Goal: Check status: Check status

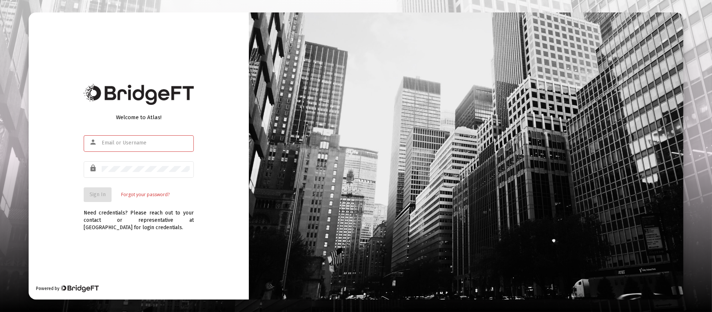
type input "[PERSON_NAME][EMAIL_ADDRESS][DOMAIN_NAME]"
drag, startPoint x: 81, startPoint y: 202, endPoint x: 89, endPoint y: 201, distance: 8.2
click at [81, 202] on div "Welcome to Atlas! person [PERSON_NAME][EMAIL_ADDRESS][DOMAIN_NAME] lock Sign In…" at bounding box center [139, 155] width 220 height 287
click at [98, 198] on button "Sign In" at bounding box center [98, 195] width 28 height 15
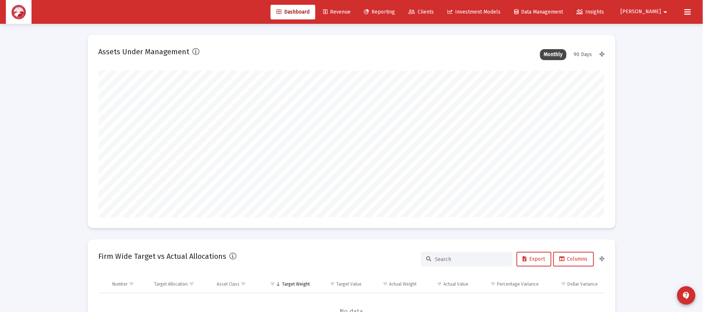
scroll to position [146, 273]
click at [434, 13] on span "Clients" at bounding box center [421, 12] width 25 height 6
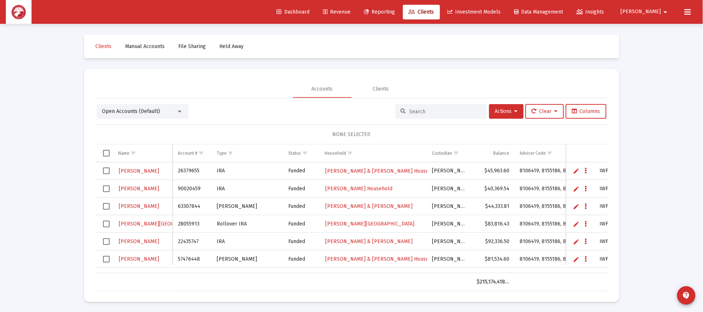
click at [439, 113] on input at bounding box center [446, 112] width 72 height 6
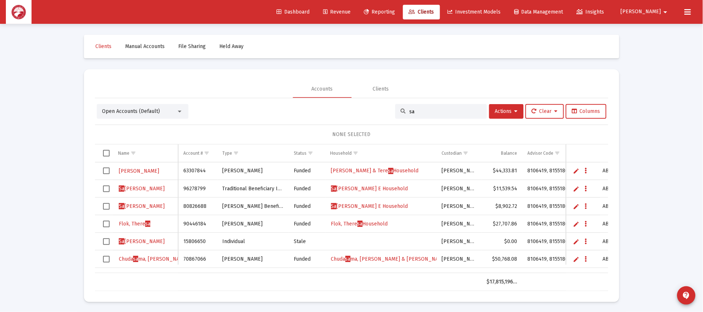
type input "s"
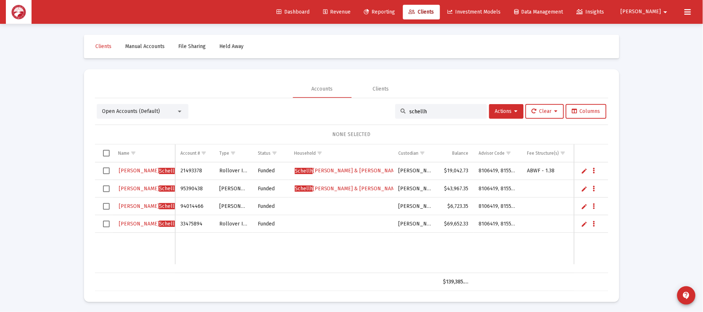
type input "schellh"
click at [351, 168] on span "[PERSON_NAME] [PERSON_NAME] & [PERSON_NAME]" at bounding box center [347, 171] width 105 height 6
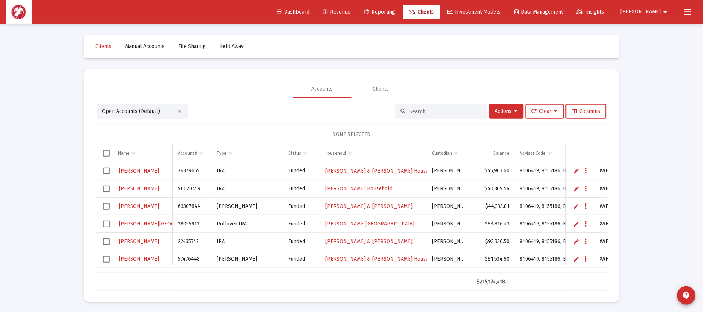
click at [448, 106] on div at bounding box center [442, 111] width 92 height 15
click at [447, 112] on input at bounding box center [446, 112] width 72 height 6
type input "schellh"
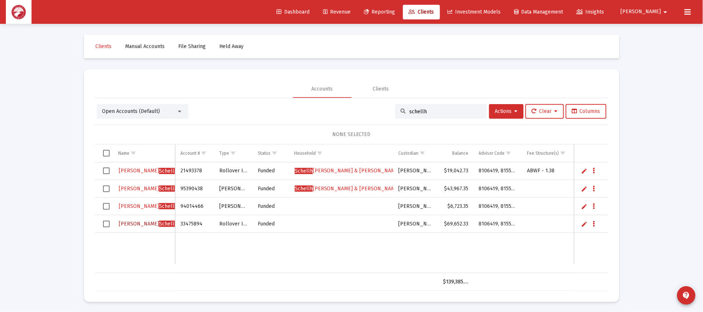
click at [159, 225] on span "Schellh" at bounding box center [168, 224] width 18 height 6
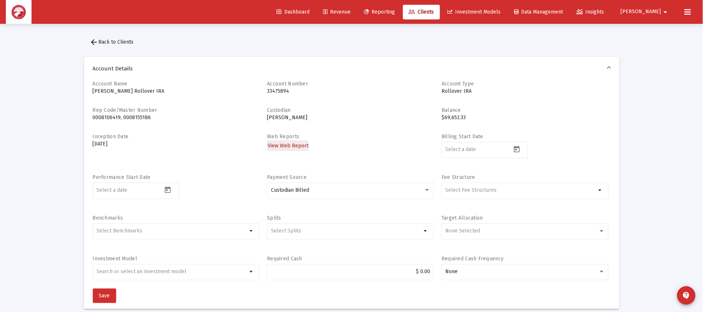
click at [284, 147] on span "View Web Report" at bounding box center [288, 146] width 41 height 6
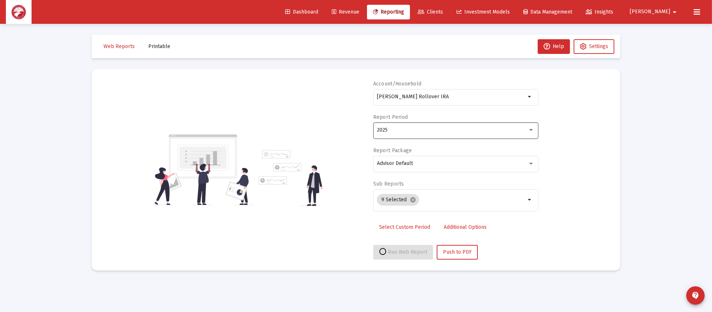
select select "View all"
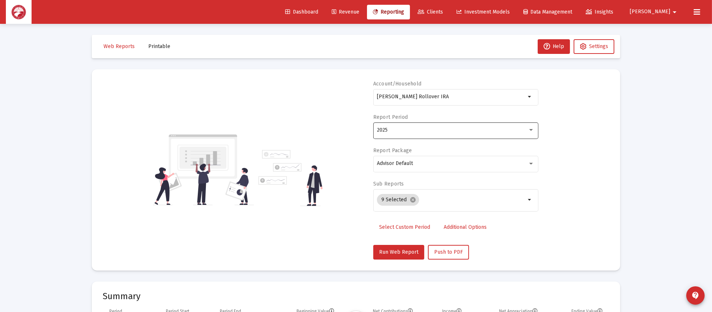
click at [430, 123] on div "2025" at bounding box center [455, 130] width 157 height 18
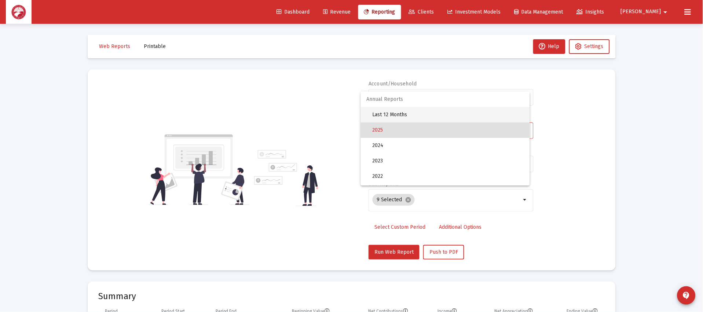
click at [432, 114] on span "Last 12 Months" at bounding box center [449, 114] width 152 height 15
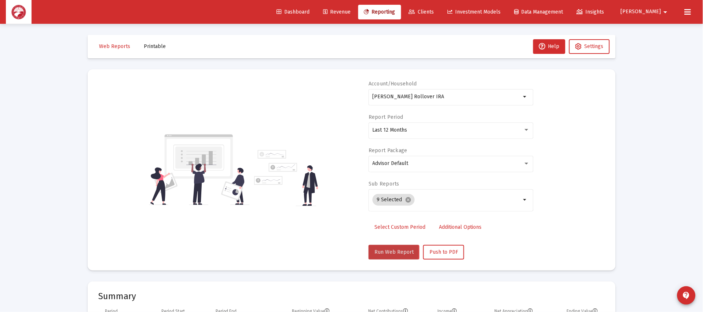
click at [390, 252] on span "Run Web Report" at bounding box center [394, 252] width 39 height 6
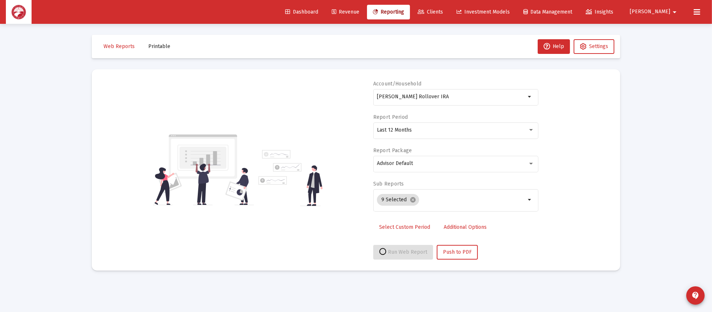
select select "View all"
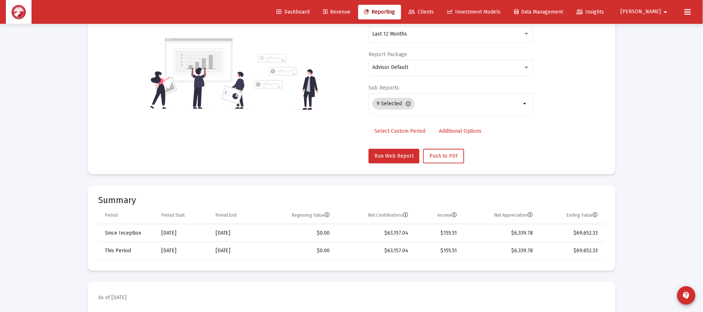
scroll to position [165, 0]
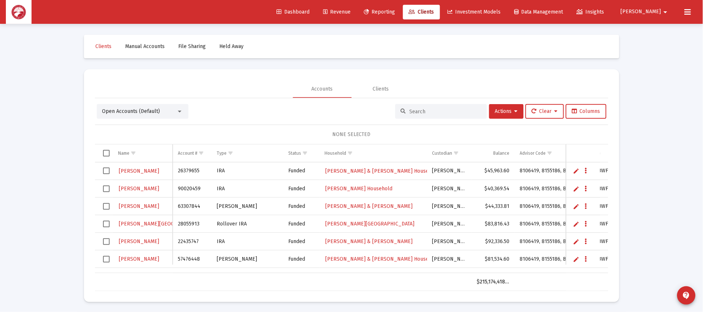
click at [427, 111] on input at bounding box center [446, 112] width 72 height 6
type input "schellh"
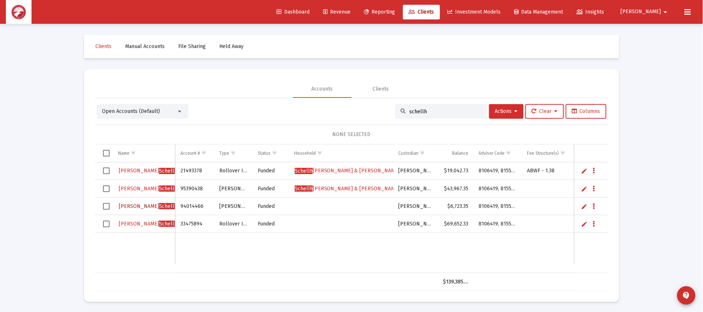
click at [159, 207] on span "Schellh" at bounding box center [168, 206] width 18 height 6
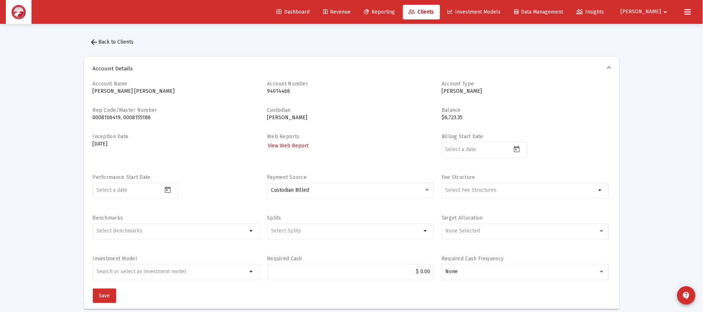
click at [298, 146] on span "View Web Report" at bounding box center [288, 146] width 41 height 6
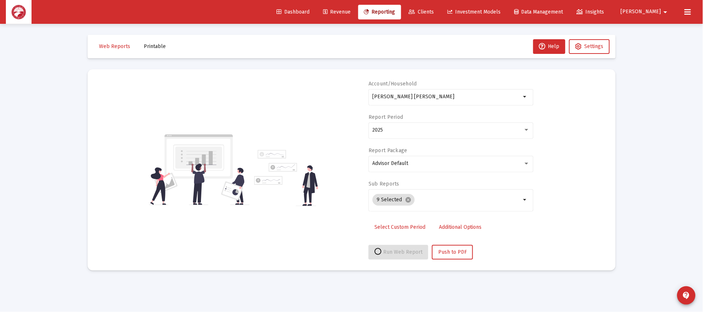
select select "View all"
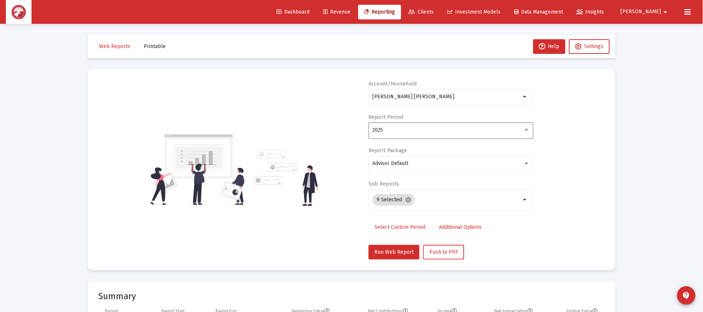
click at [434, 135] on div "2025" at bounding box center [451, 130] width 157 height 18
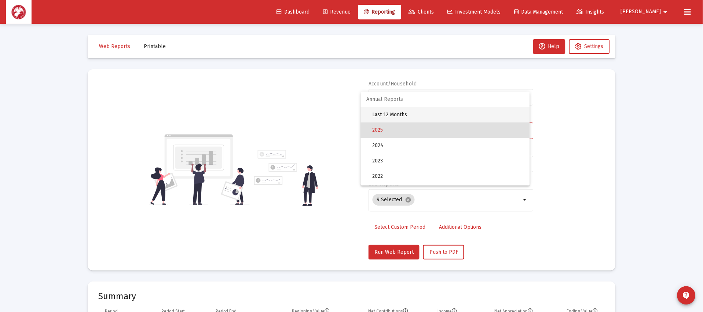
click at [447, 114] on span "Last 12 Months" at bounding box center [449, 114] width 152 height 15
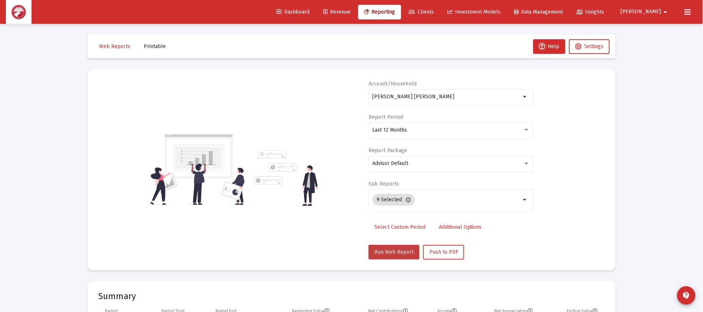
click at [399, 251] on span "Run Web Report" at bounding box center [394, 252] width 39 height 6
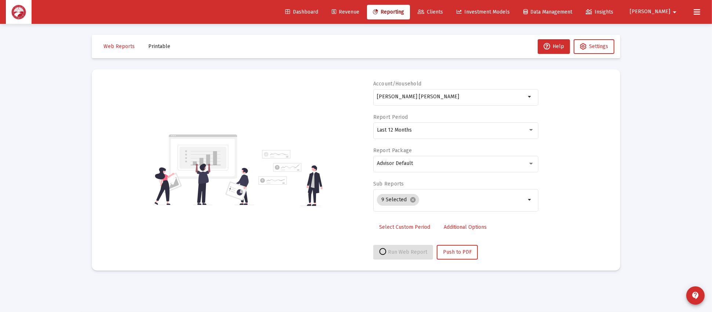
select select "View all"
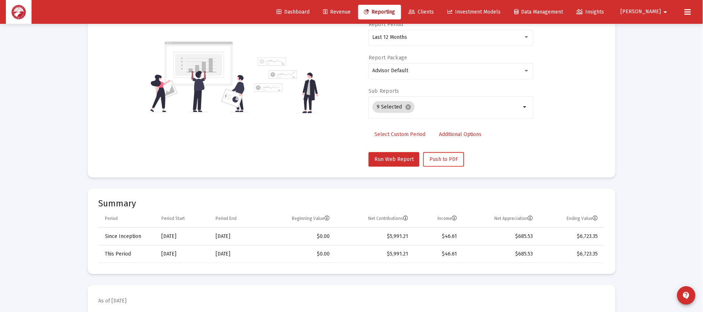
scroll to position [165, 0]
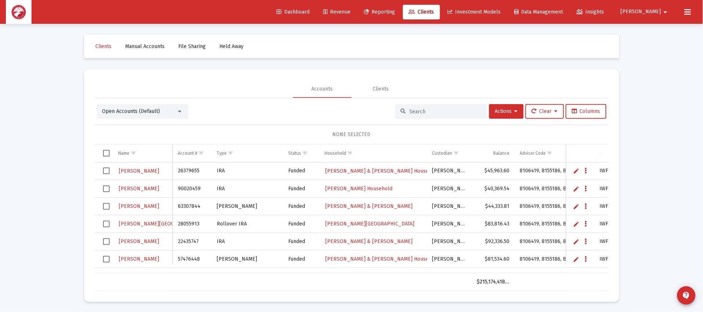
click at [433, 113] on input at bounding box center [446, 112] width 72 height 6
type input "schellh"
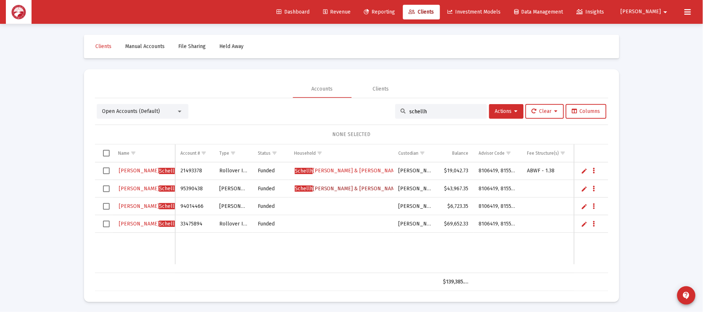
click at [339, 185] on link "[PERSON_NAME] [PERSON_NAME] & [PERSON_NAME]" at bounding box center [347, 188] width 107 height 11
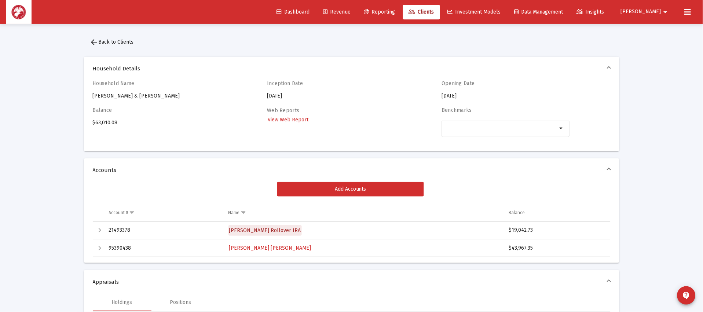
click at [294, 232] on span "[PERSON_NAME] Rollover IRA" at bounding box center [265, 231] width 72 height 6
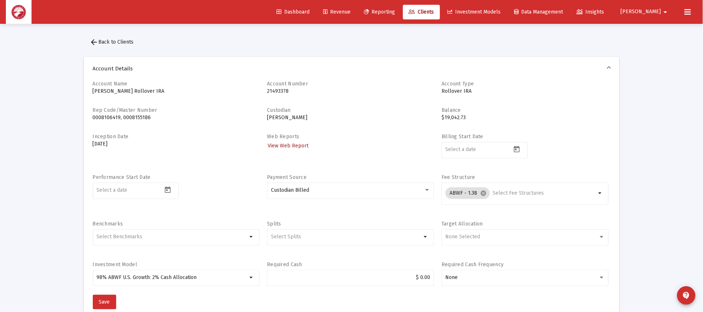
click at [281, 146] on span "View Web Report" at bounding box center [288, 146] width 41 height 6
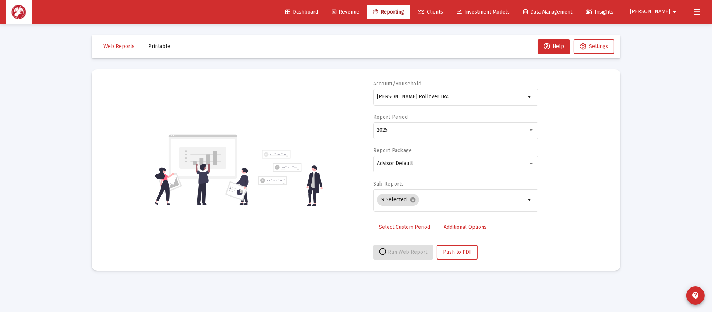
select select "View all"
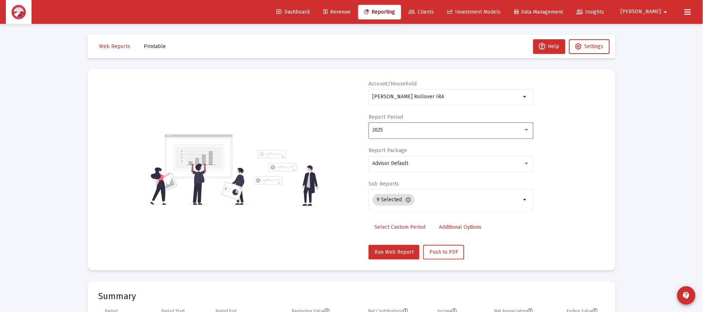
click at [448, 131] on div "2025" at bounding box center [448, 130] width 151 height 6
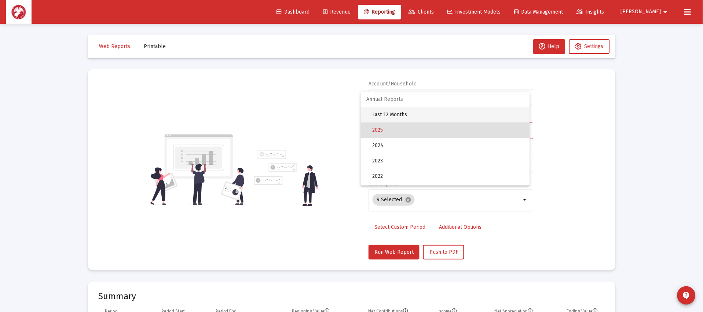
click at [455, 113] on span "Last 12 Months" at bounding box center [449, 114] width 152 height 15
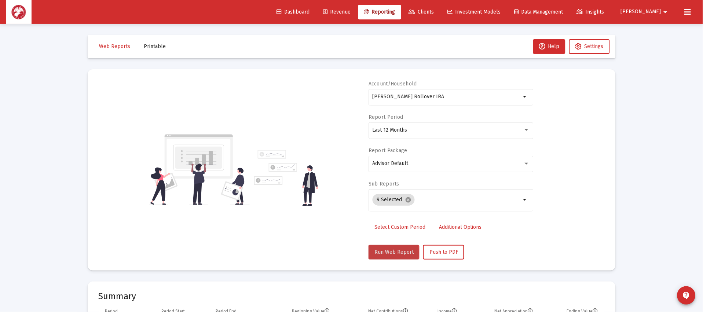
click at [393, 253] on span "Run Web Report" at bounding box center [394, 252] width 39 height 6
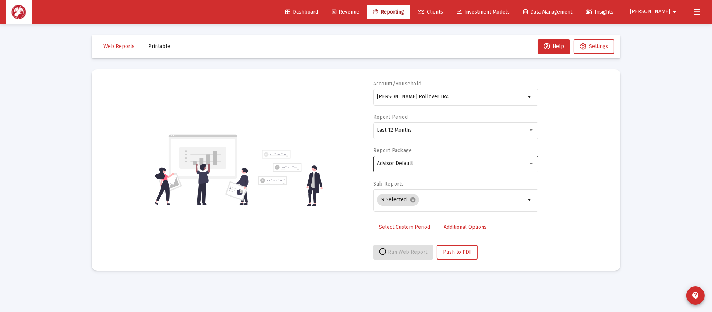
select select "View all"
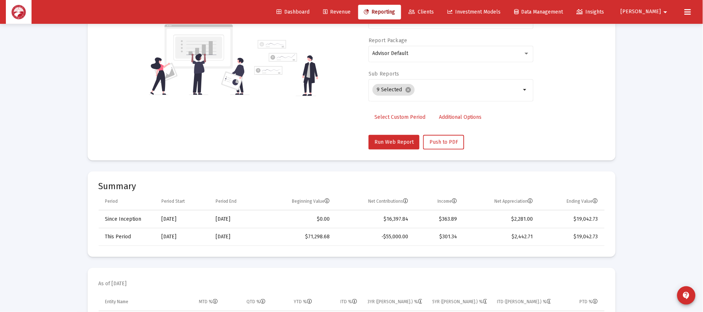
scroll to position [220, 0]
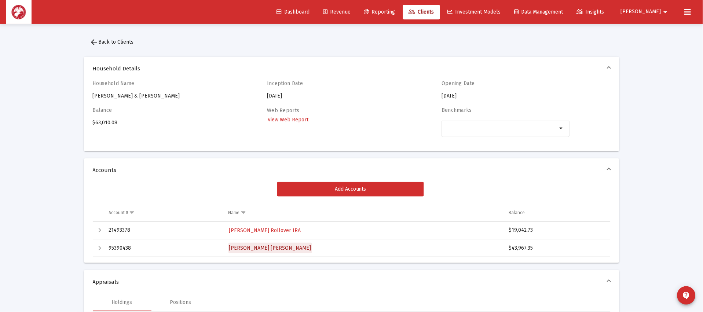
click at [287, 248] on span "[PERSON_NAME] [PERSON_NAME]" at bounding box center [270, 248] width 82 height 6
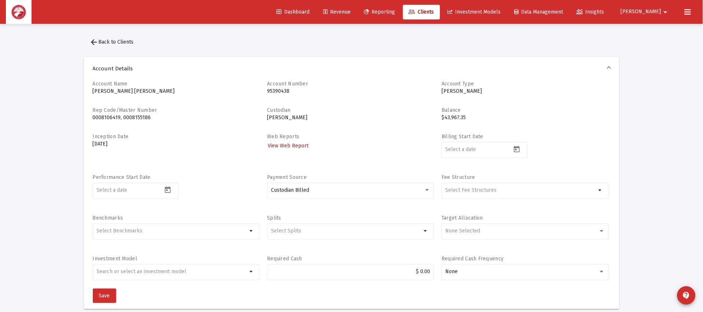
click at [280, 148] on span "View Web Report" at bounding box center [288, 146] width 41 height 6
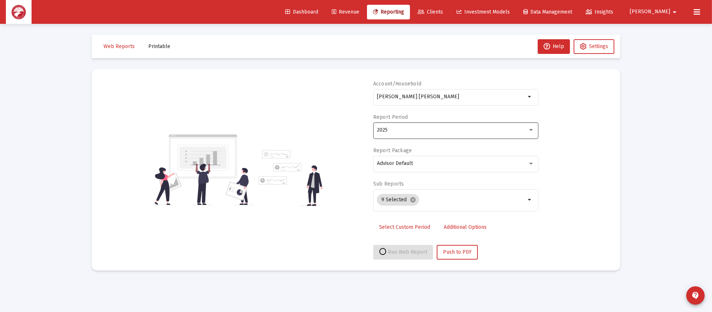
click at [426, 135] on div "2025" at bounding box center [455, 130] width 157 height 18
select select "View all"
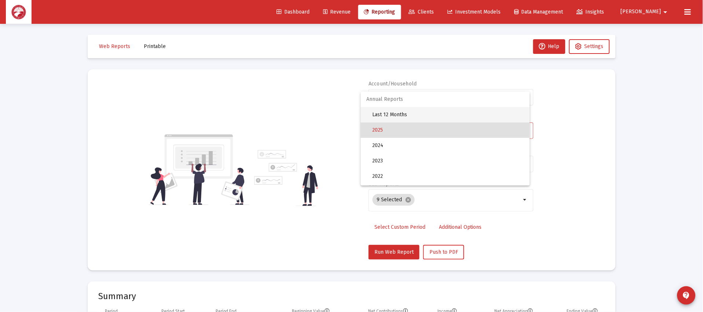
click at [437, 117] on span "Last 12 Months" at bounding box center [449, 114] width 152 height 15
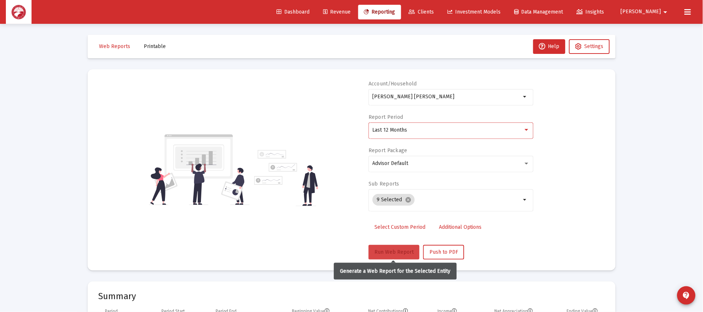
click at [394, 257] on button "Run Web Report" at bounding box center [394, 252] width 51 height 15
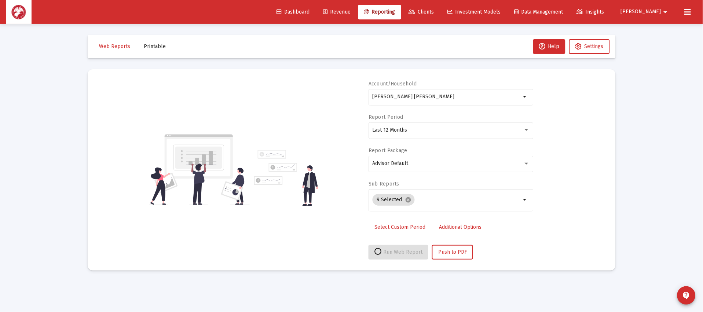
select select "View all"
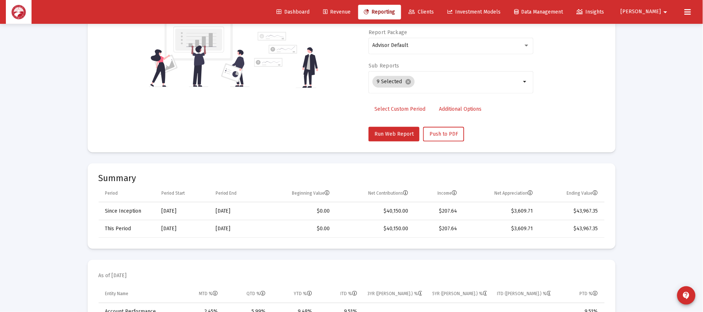
scroll to position [220, 0]
